Goal: Task Accomplishment & Management: Complete application form

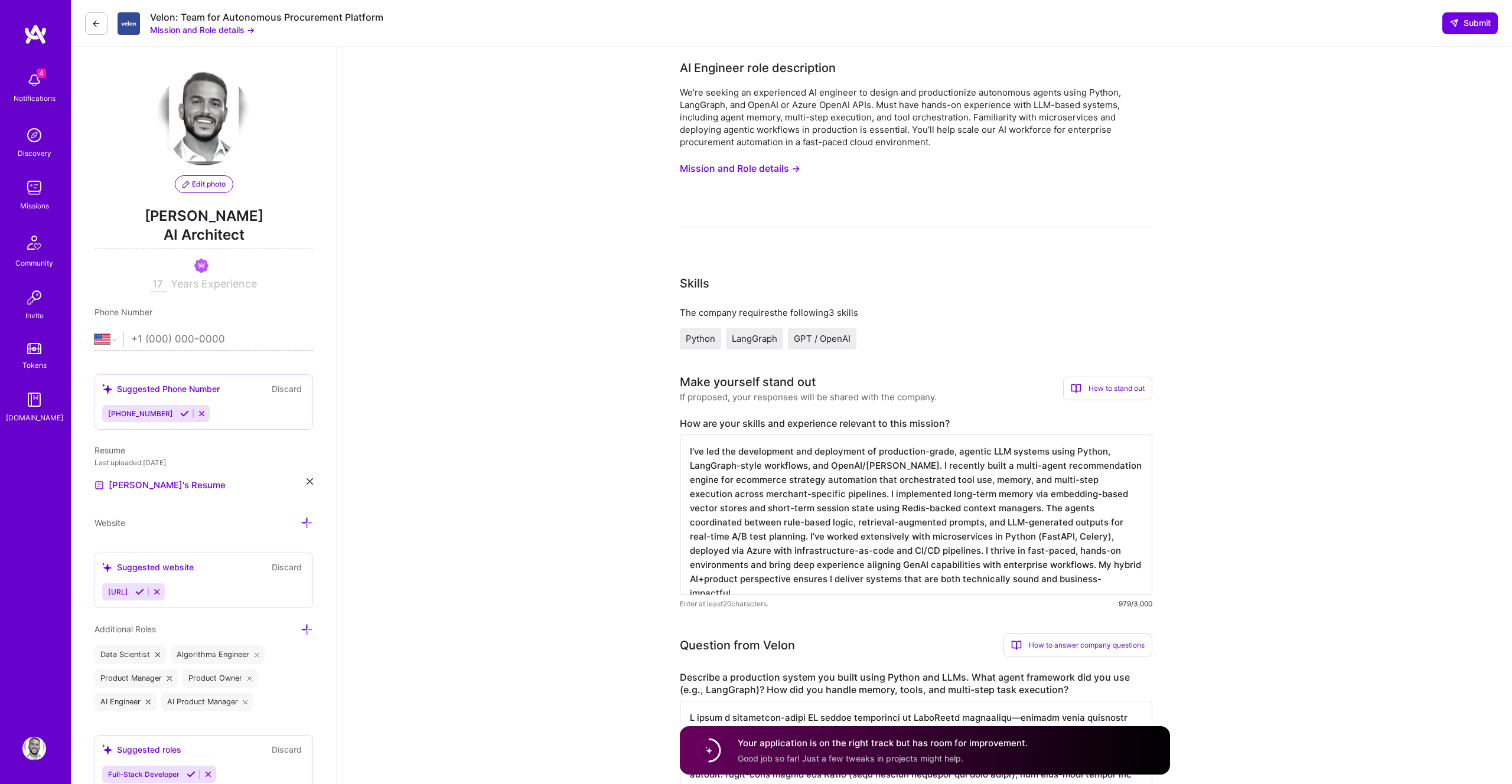
select select "US"
click at [37, 90] on img at bounding box center [34, 80] width 24 height 24
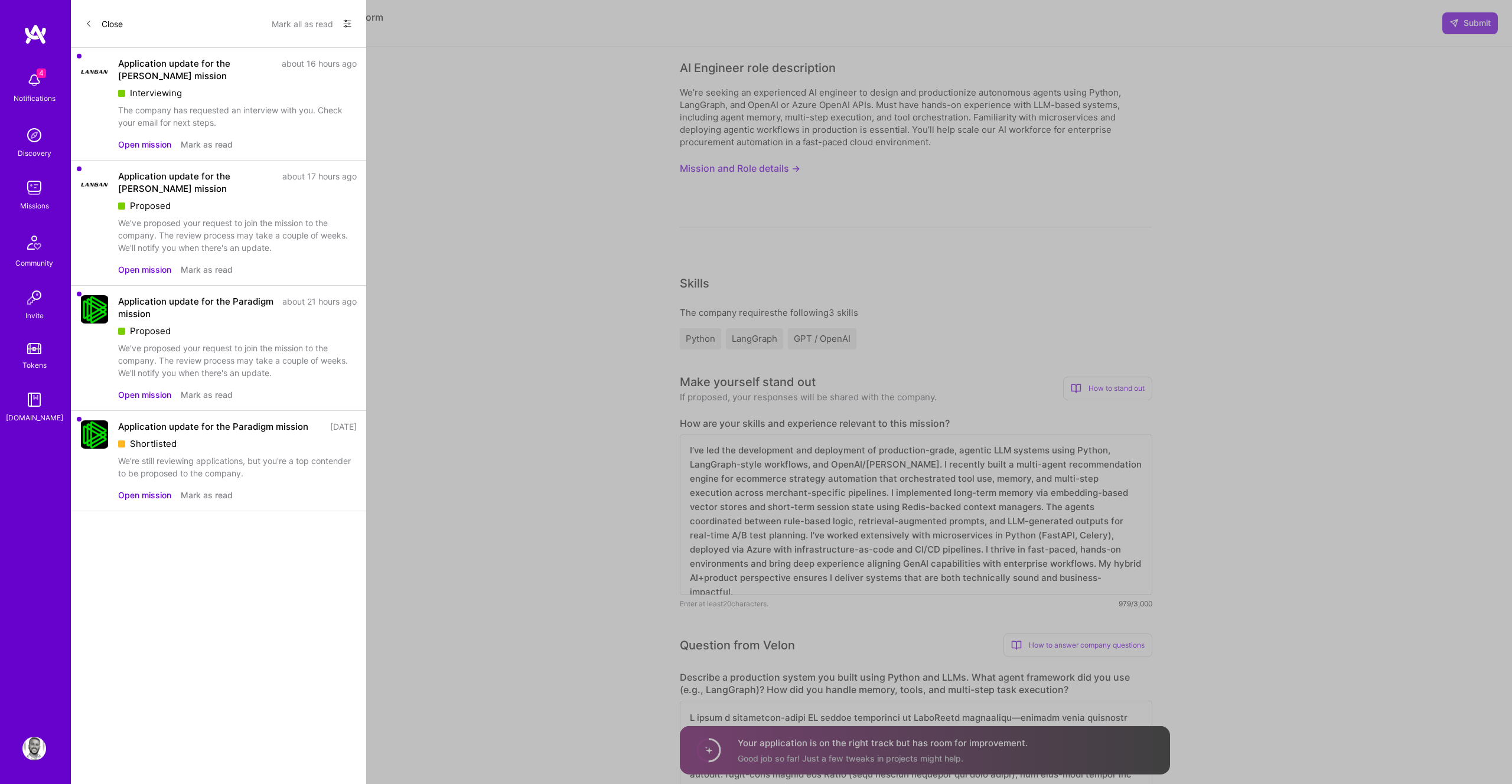
click at [89, 24] on icon at bounding box center [88, 24] width 7 height 7
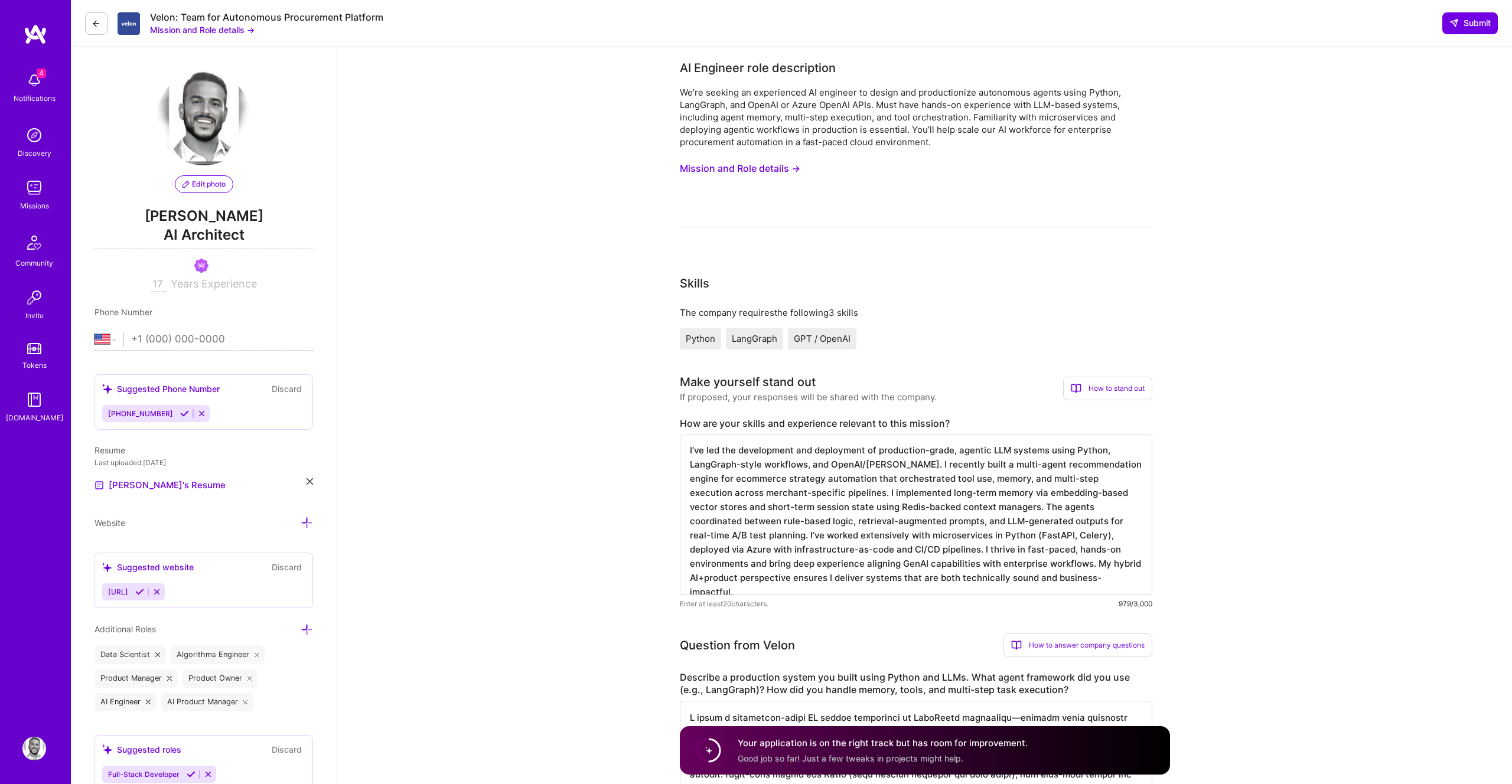
click at [89, 24] on button at bounding box center [96, 24] width 22 height 22
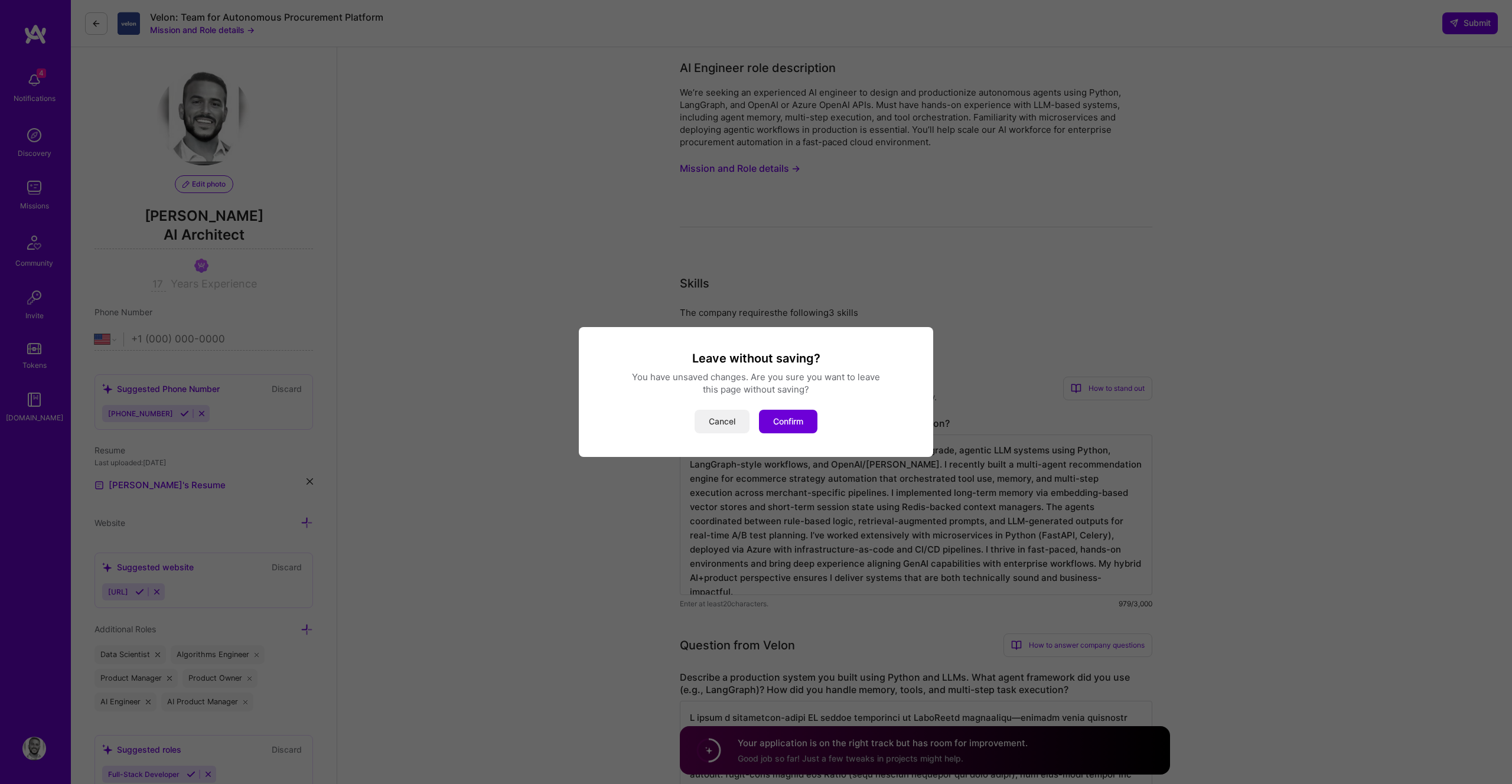
click at [730, 419] on button "Cancel" at bounding box center [722, 421] width 55 height 24
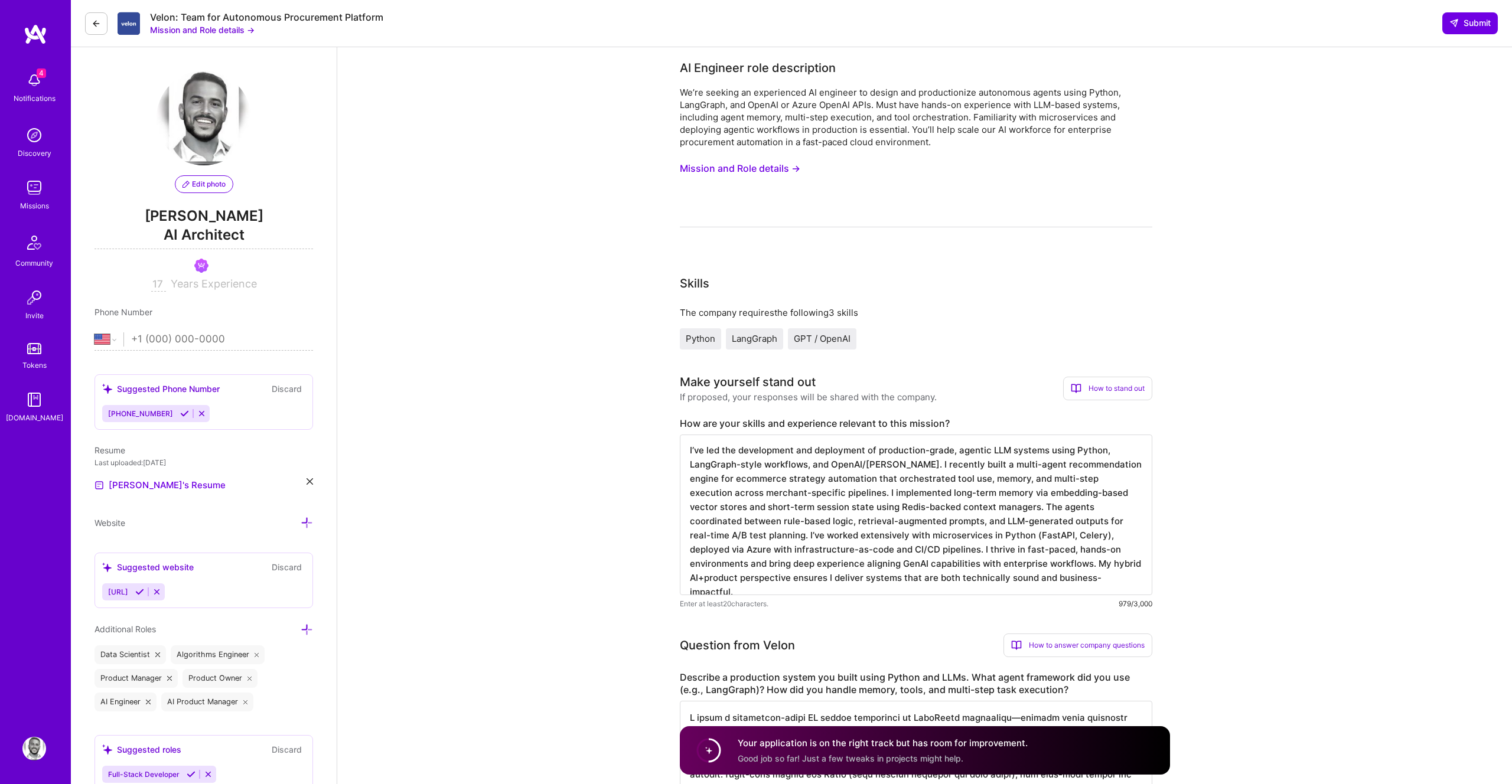
click at [53, 92] on div "Notifications" at bounding box center [35, 98] width 42 height 12
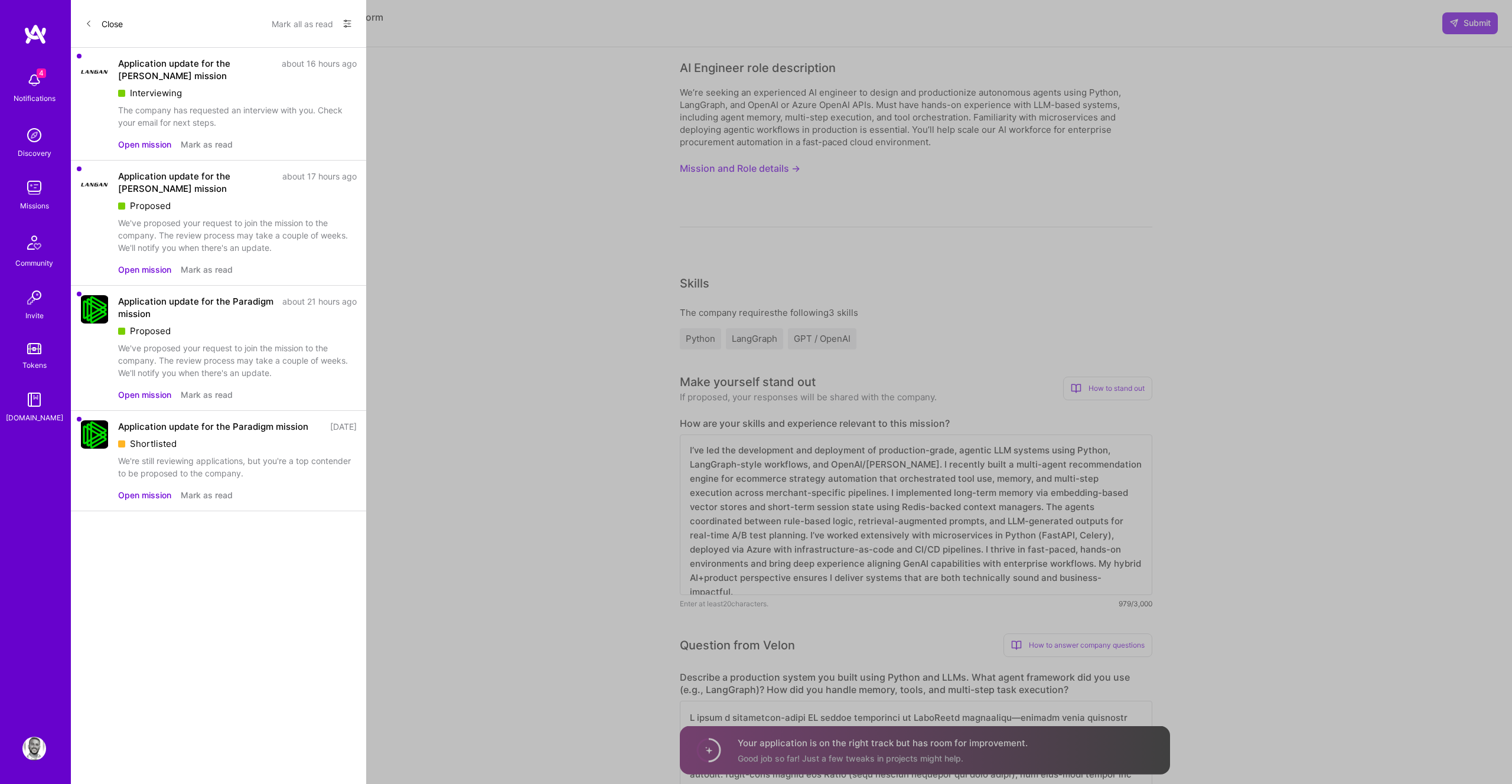
click at [142, 266] on button "Open mission" at bounding box center [144, 269] width 53 height 12
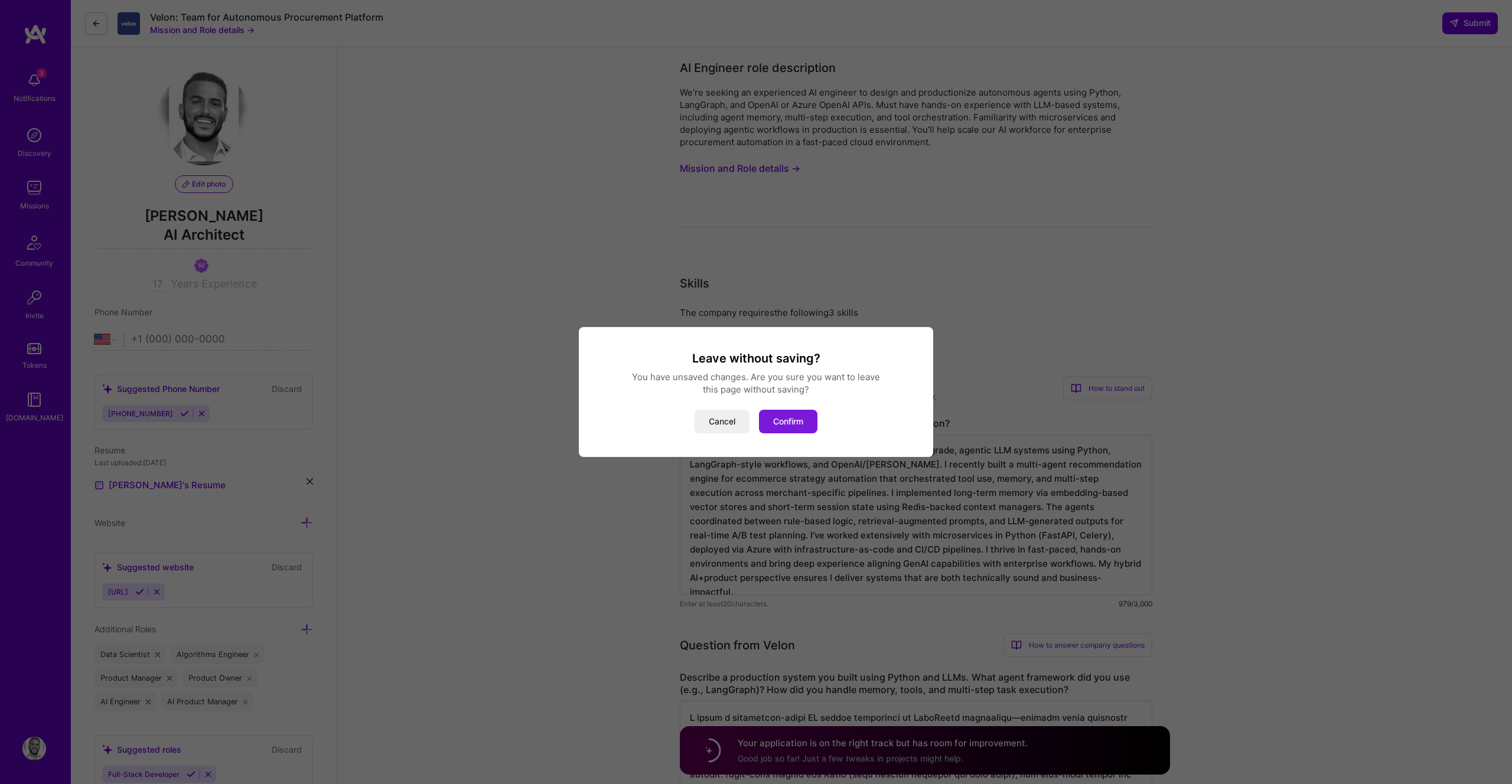
click at [789, 421] on button "Confirm" at bounding box center [788, 421] width 58 height 24
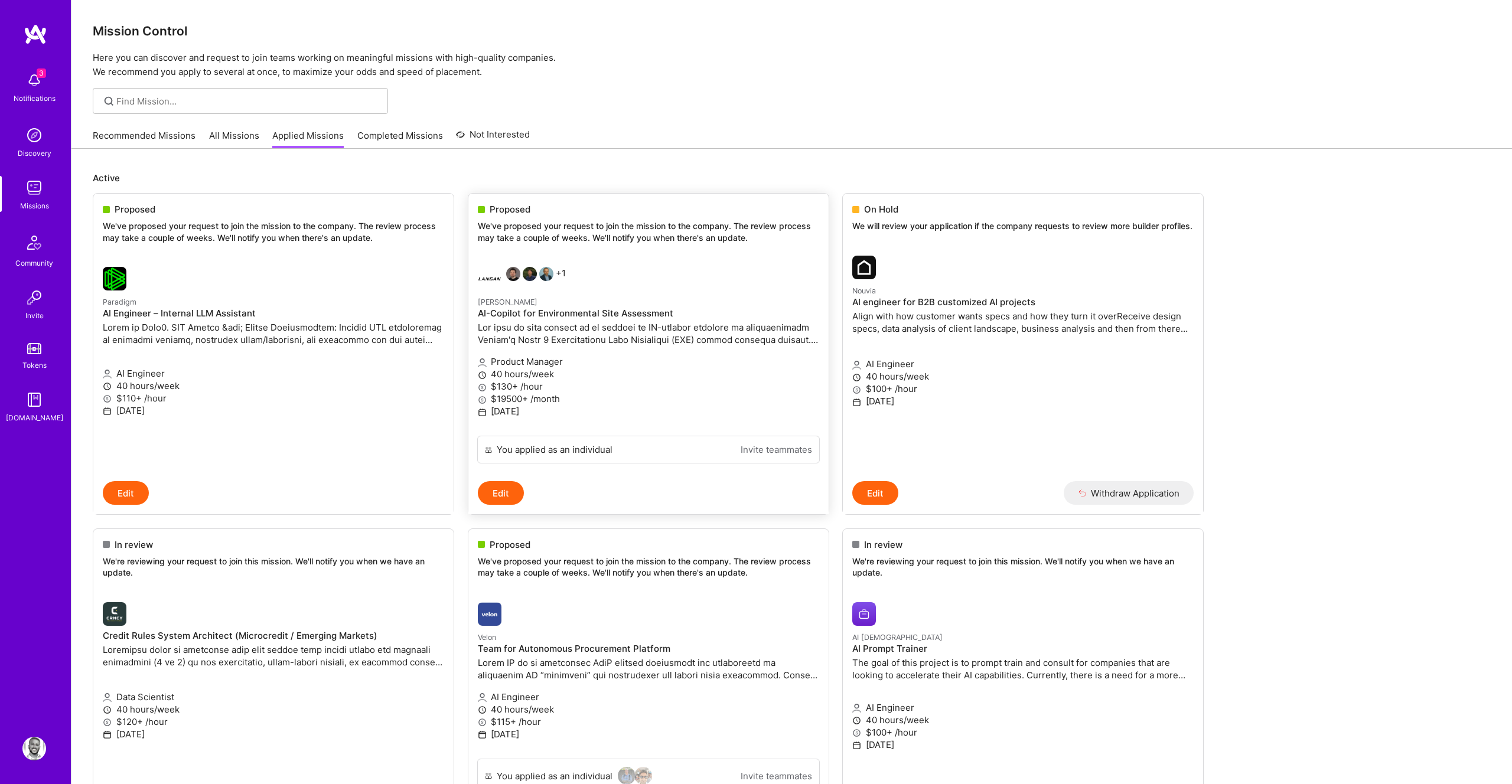
click at [514, 310] on h4 "AI-Copilot for Environmental Site Assessment" at bounding box center [648, 314] width 341 height 10
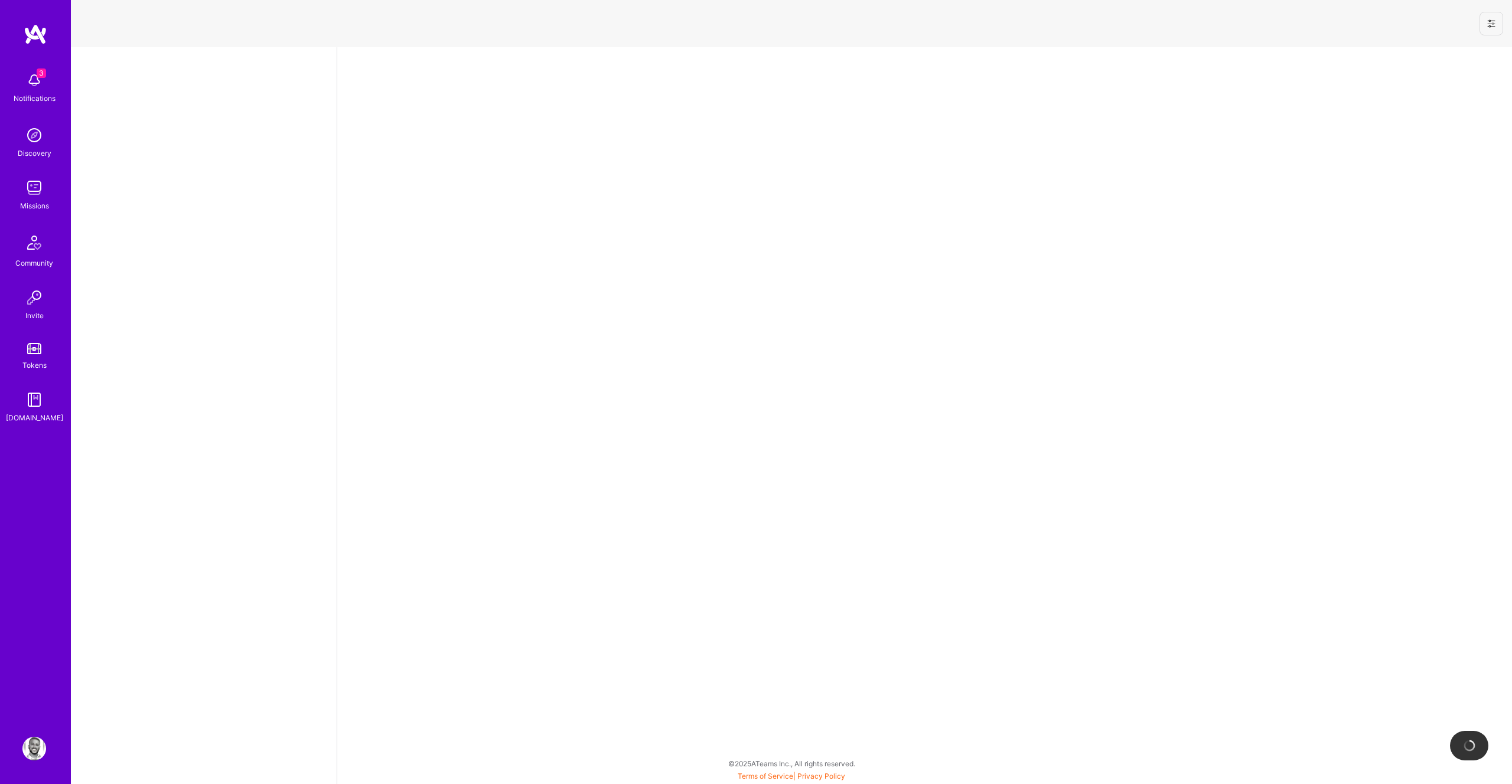
select select "US"
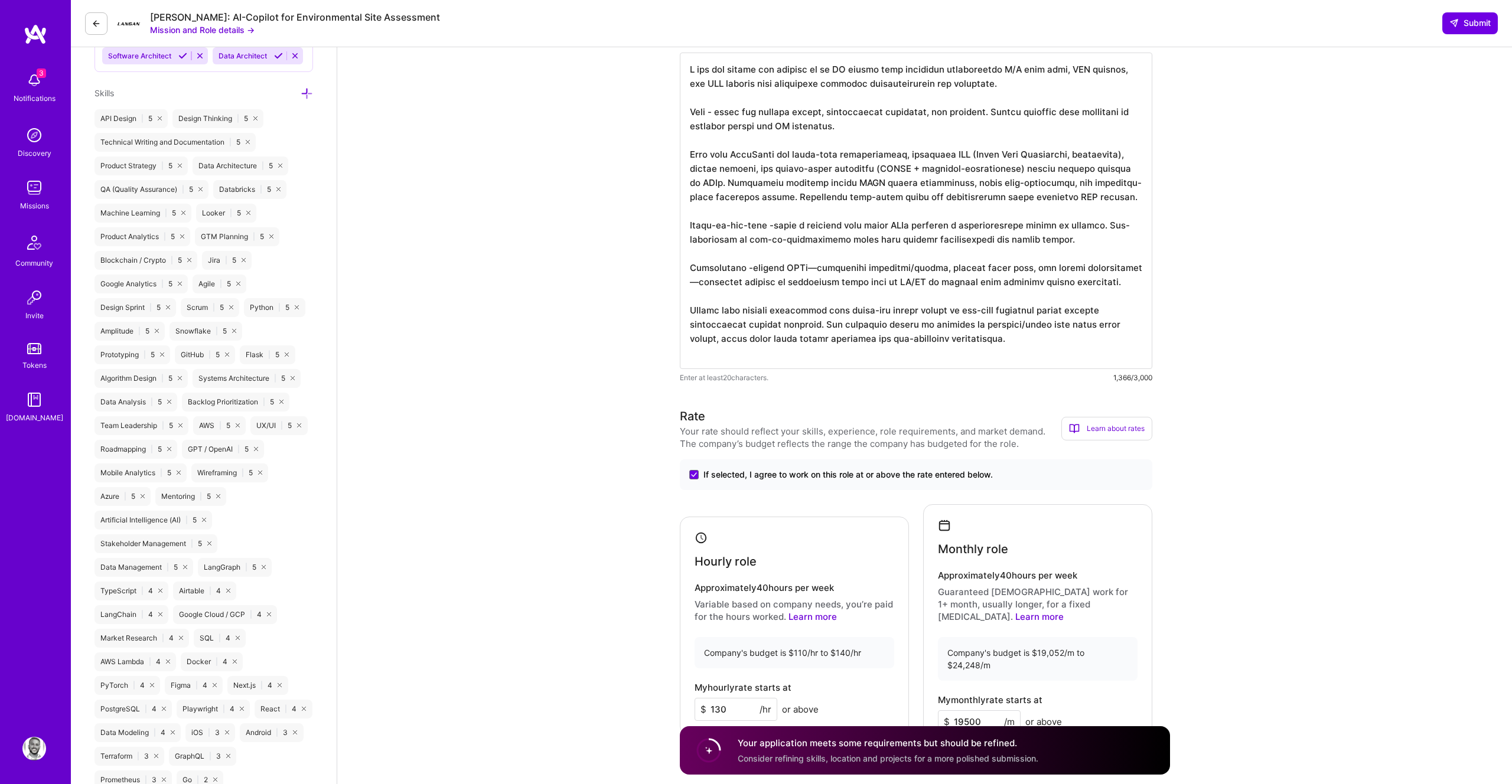
scroll to position [1026, 0]
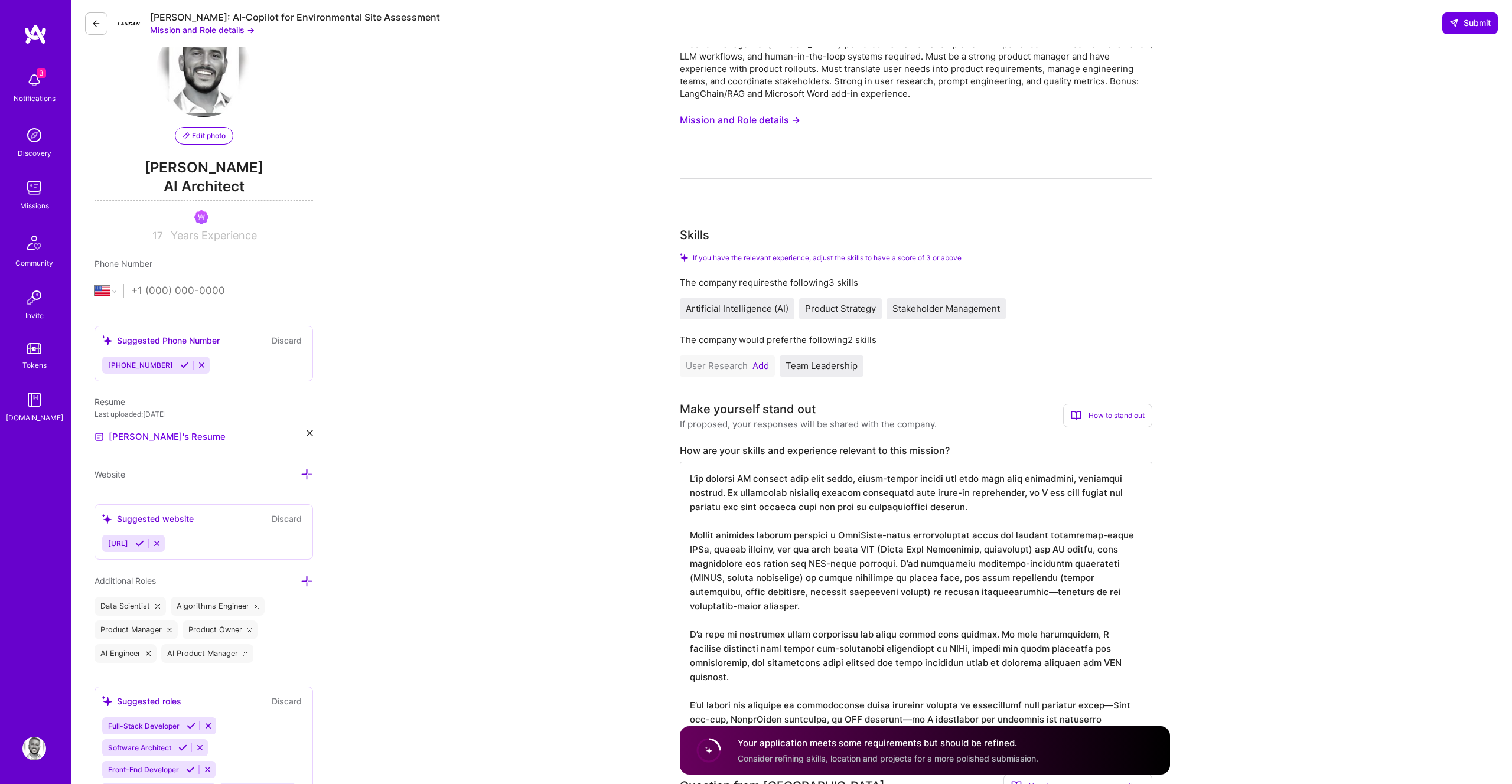
scroll to position [0, 0]
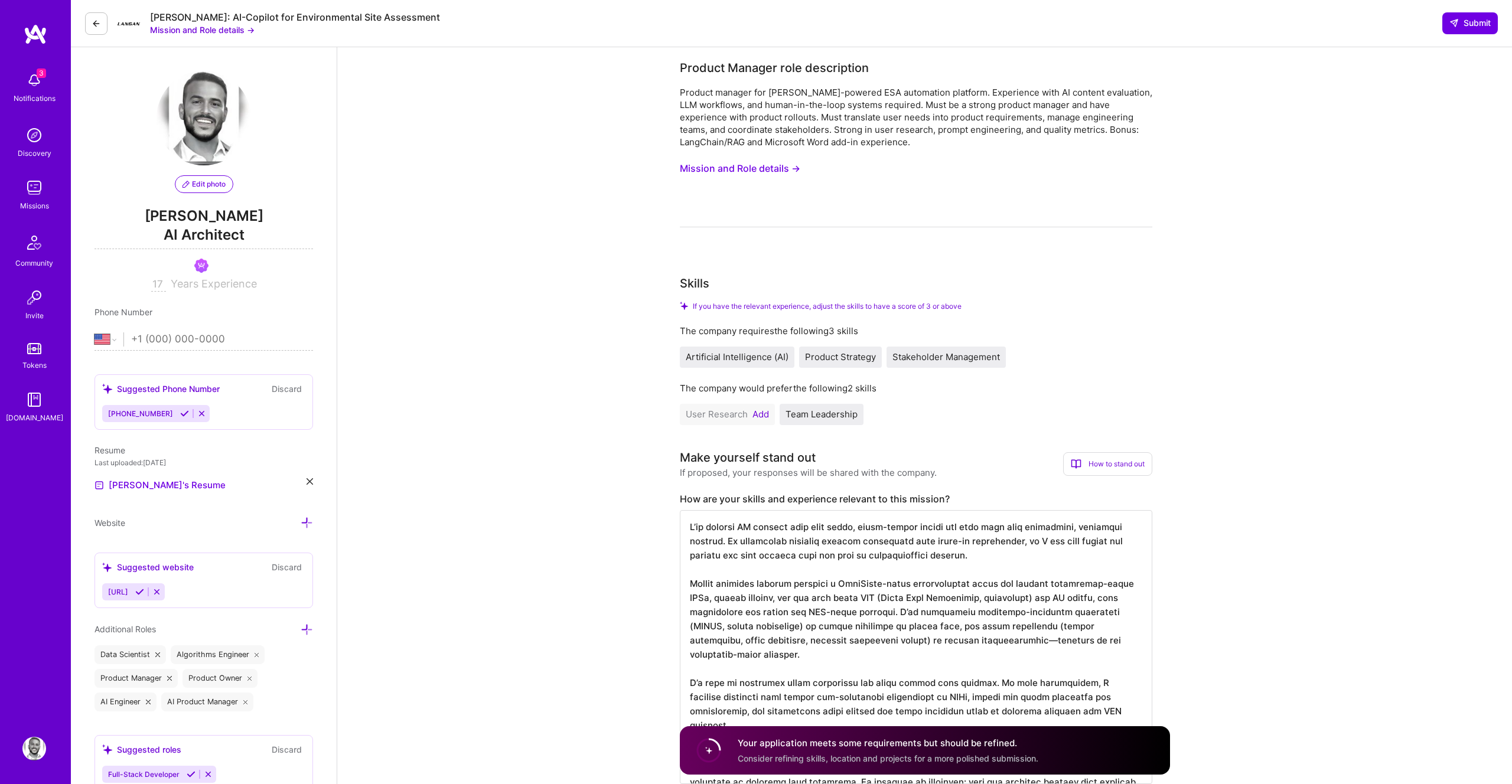
click at [706, 164] on button "Mission and Role details →" at bounding box center [740, 168] width 120 height 22
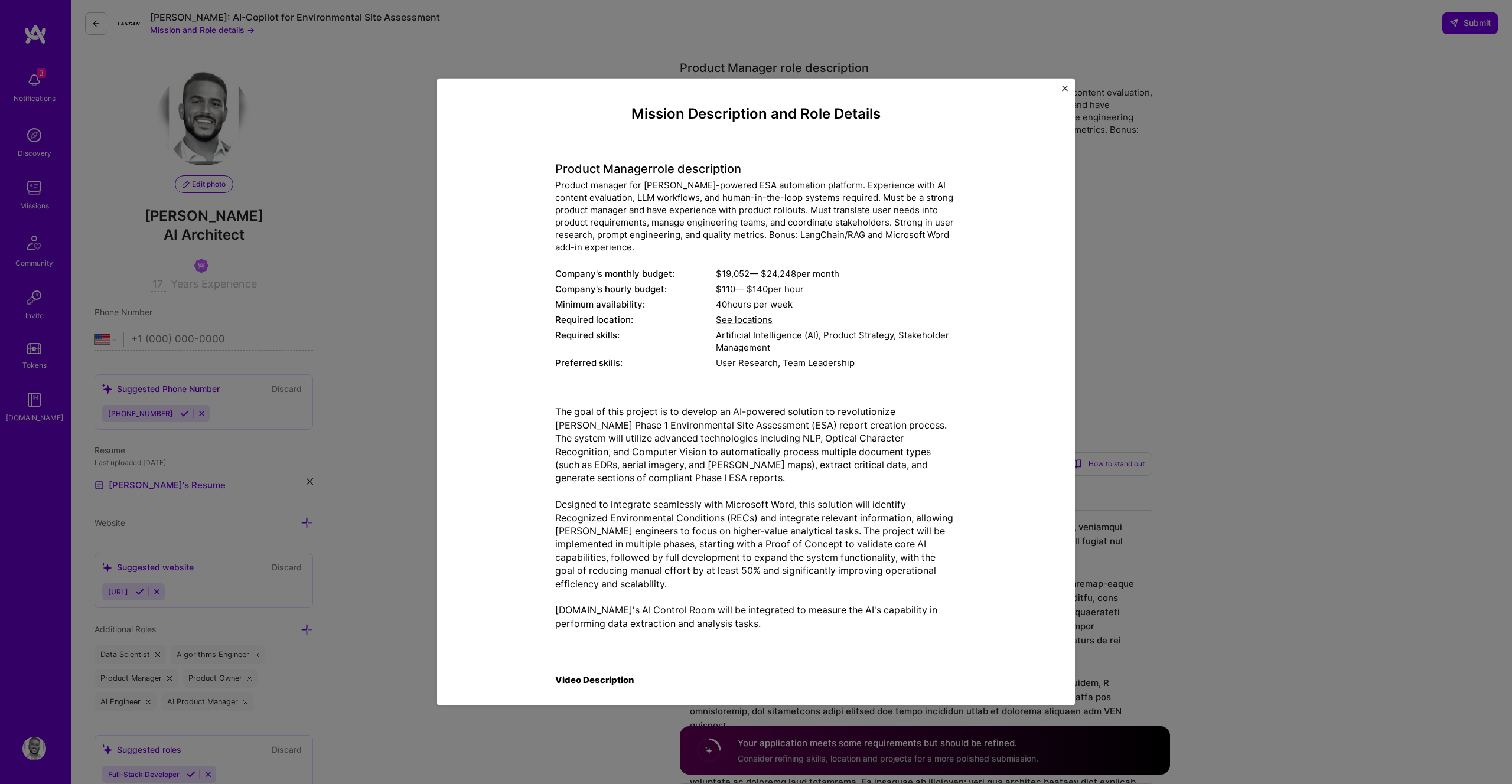
click at [886, 207] on div "Product manager for [PERSON_NAME]-powered ESA automation platform. Experience w…" at bounding box center [756, 216] width 402 height 74
click at [493, 103] on div "Mission Description and Role Details Product Manager role description Product m…" at bounding box center [756, 392] width 602 height 592
